Goal: Task Accomplishment & Management: Manage account settings

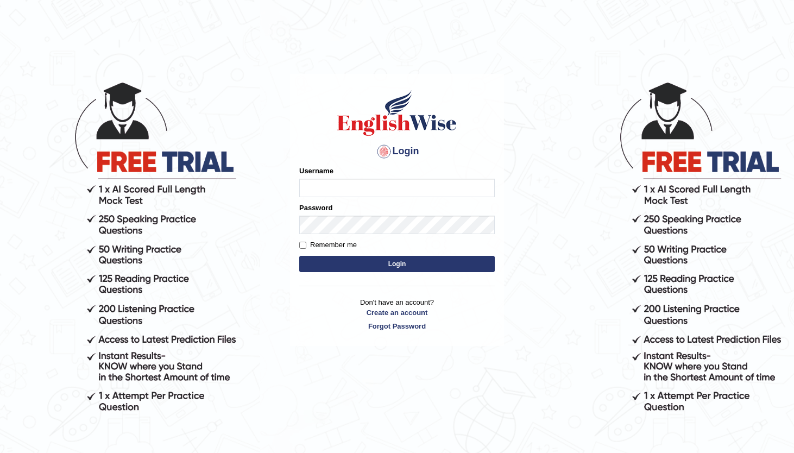
type input "DenverWong20010801"
click at [414, 262] on button "Login" at bounding box center [396, 264] width 195 height 16
click at [340, 193] on input "DenverWong20010801" at bounding box center [396, 188] width 195 height 18
type input "andy_parramatta"
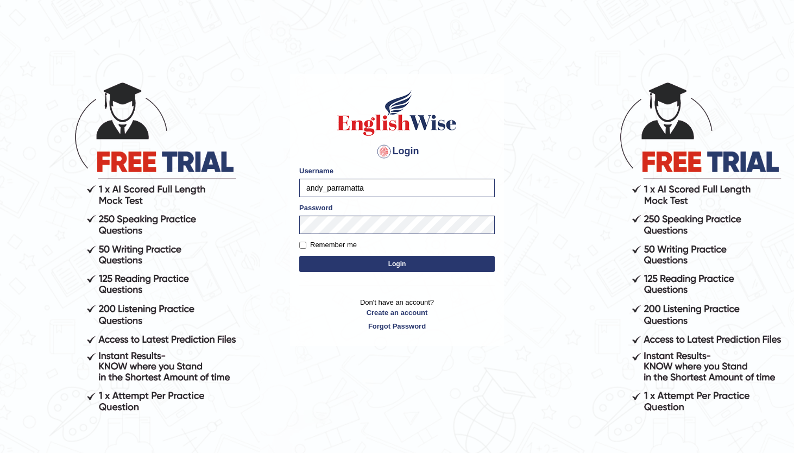
click at [356, 268] on button "Login" at bounding box center [396, 264] width 195 height 16
